Goal: Task Accomplishment & Management: Use online tool/utility

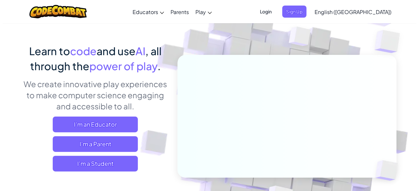
scroll to position [33, 0]
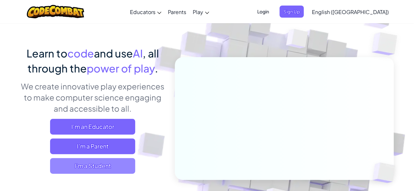
click at [116, 165] on span "I'm a Student" at bounding box center [92, 166] width 85 height 16
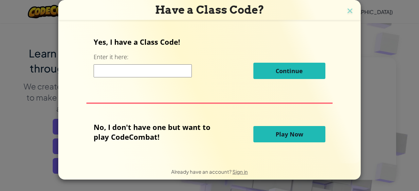
click at [377, 86] on div "Have a Class Code? Yes, I have a Class Code! Enter it here: Continue No, I don'…" at bounding box center [209, 95] width 419 height 191
click at [280, 131] on span "Play Now" at bounding box center [288, 134] width 27 height 8
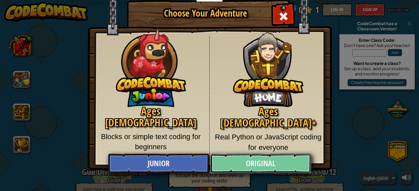
click at [259, 164] on link "Original" at bounding box center [260, 164] width 101 height 20
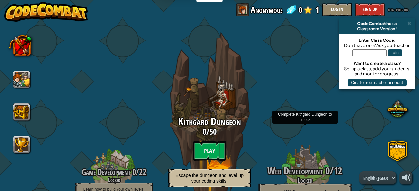
click at [303, 169] on span "Web Development" at bounding box center [295, 171] width 55 height 13
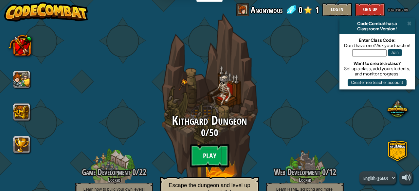
click at [214, 157] on btn "Play" at bounding box center [209, 156] width 39 height 24
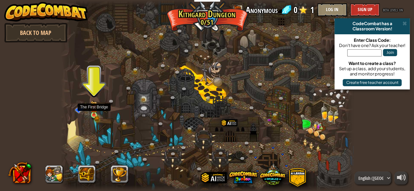
click at [93, 114] on img at bounding box center [94, 108] width 7 height 14
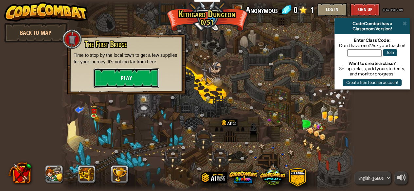
click at [122, 75] on button "Play" at bounding box center [126, 78] width 65 height 20
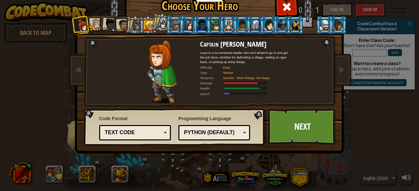
click at [151, 133] on div "Text code" at bounding box center [133, 133] width 57 height 8
click at [141, 184] on div "Choose Your Hero 0 Captain [PERSON_NAME] is a no-nonsense leader who isn't afra…" at bounding box center [209, 98] width 268 height 215
click at [232, 138] on div "Python (Default) JavaScript Lua C++ Java (Experimental) Python (Default)" at bounding box center [214, 132] width 72 height 15
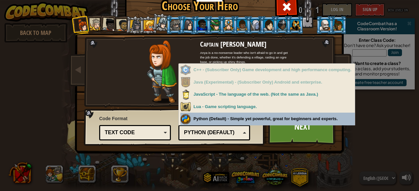
click at [229, 120] on div "Programming Language Python (Default) JavaScript Lua C++ Java (Experimental) Py…" at bounding box center [214, 127] width 72 height 27
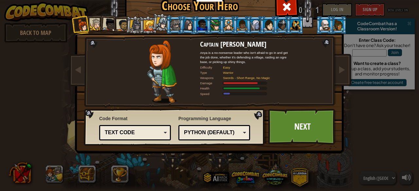
click at [113, 26] on li at bounding box center [107, 23] width 19 height 19
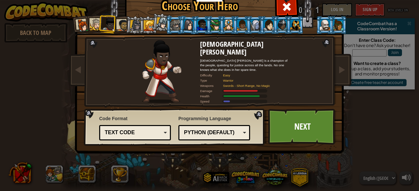
click at [161, 22] on div at bounding box center [162, 23] width 12 height 12
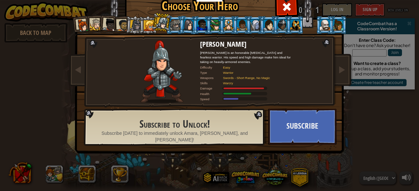
click at [293, 26] on div at bounding box center [295, 25] width 10 height 10
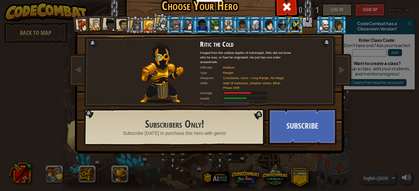
click at [223, 25] on div at bounding box center [228, 25] width 10 height 10
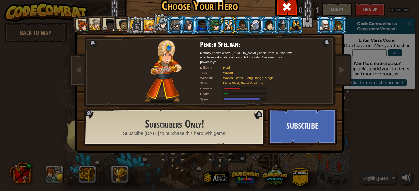
click at [213, 26] on div at bounding box center [215, 25] width 10 height 10
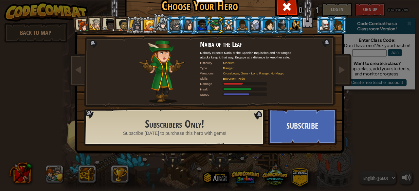
click at [254, 25] on div at bounding box center [255, 25] width 10 height 10
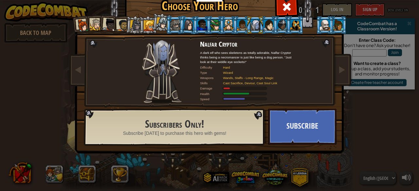
click at [185, 27] on div at bounding box center [188, 24] width 11 height 11
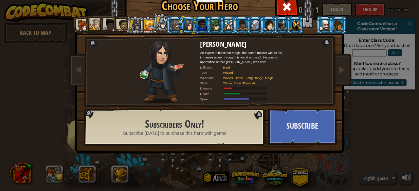
click at [207, 23] on li at bounding box center [215, 25] width 18 height 18
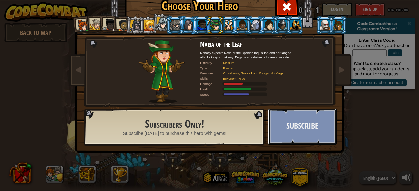
click at [286, 133] on button "Subscribe" at bounding box center [302, 127] width 68 height 36
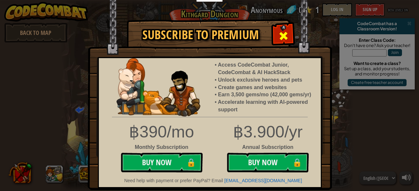
click at [286, 36] on span at bounding box center [283, 36] width 10 height 10
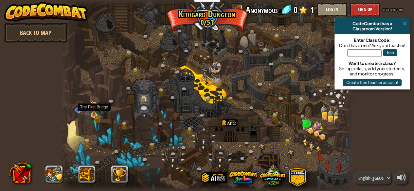
click at [94, 115] on img at bounding box center [94, 108] width 7 height 14
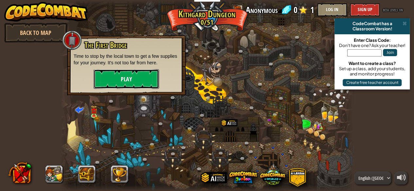
click at [135, 74] on button "Play" at bounding box center [126, 79] width 65 height 20
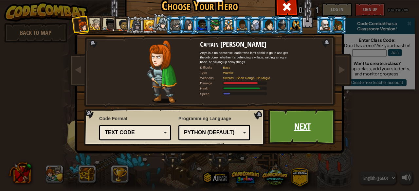
click at [282, 128] on link "Next" at bounding box center [302, 127] width 68 height 36
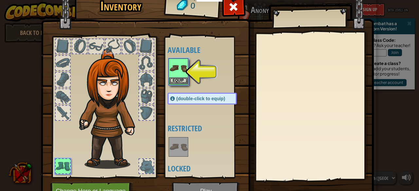
click at [173, 68] on img at bounding box center [178, 68] width 18 height 18
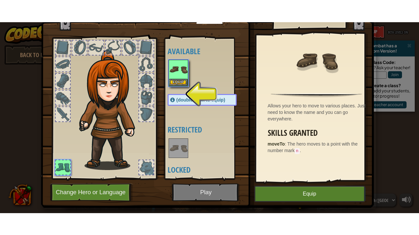
scroll to position [34, 0]
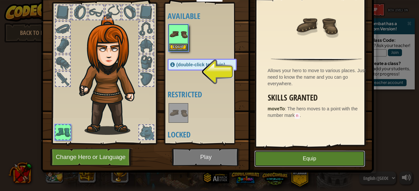
click at [329, 165] on button "Equip" at bounding box center [309, 159] width 111 height 16
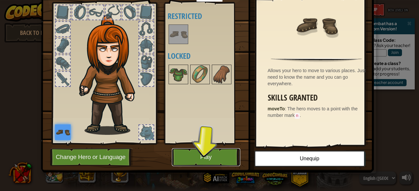
drag, startPoint x: 202, startPoint y: 158, endPoint x: 202, endPoint y: 187, distance: 28.5
click at [202, 158] on button "Play" at bounding box center [206, 157] width 68 height 18
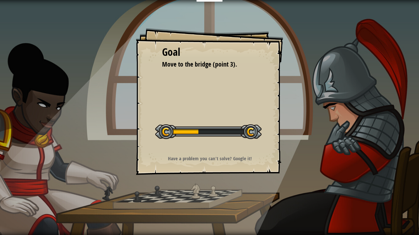
click at [213, 150] on div "Goal Move to the bridge (point 3). Start Level Error loading from server. Try r…" at bounding box center [209, 101] width 147 height 147
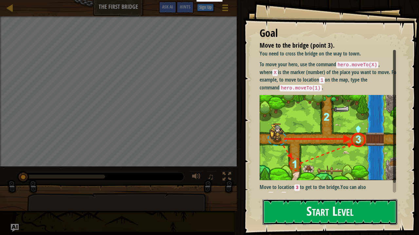
click at [301, 191] on button "Start Level" at bounding box center [329, 213] width 135 height 26
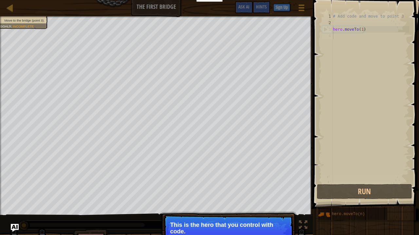
click at [200, 191] on p "This is the hero that you control with code." at bounding box center [228, 228] width 116 height 13
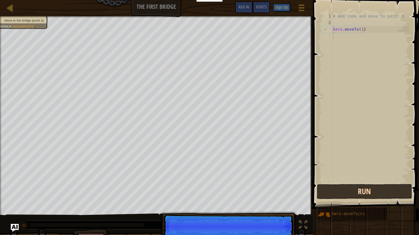
scroll to position [3, 0]
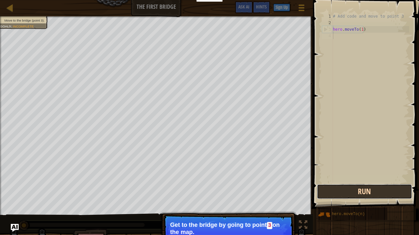
click at [321, 187] on button "Run" at bounding box center [364, 191] width 95 height 15
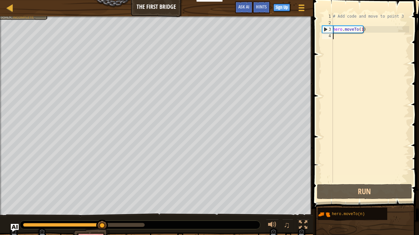
click at [365, 39] on div "# Add code and move to point 3 hero . moveTo ( 1 )" at bounding box center [370, 104] width 78 height 183
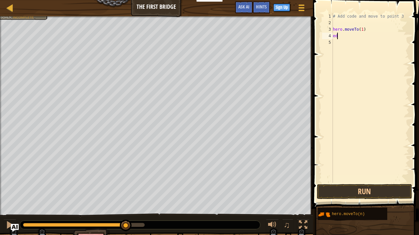
type textarea "e"
click at [360, 30] on div "# Add code and move to point 3 hero . moveTo ( 1 )" at bounding box center [370, 104] width 78 height 183
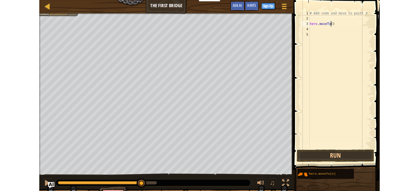
scroll to position [3, 2]
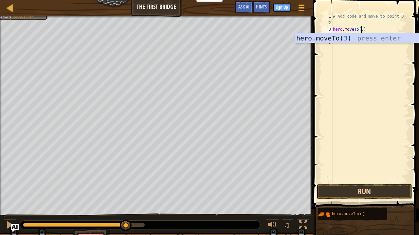
type textarea "hero.moveTo(3)"
click at [364, 191] on button "Run" at bounding box center [364, 191] width 95 height 15
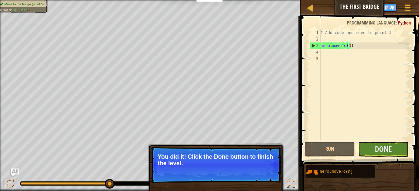
click at [217, 160] on p "You did it! Click the Done button to finish the level." at bounding box center [216, 160] width 116 height 13
click at [225, 144] on div "You did it! Click the Done button to finish the level." at bounding box center [216, 192] width 136 height 97
click at [396, 145] on button "Done" at bounding box center [383, 149] width 50 height 15
